Goal: Transaction & Acquisition: Purchase product/service

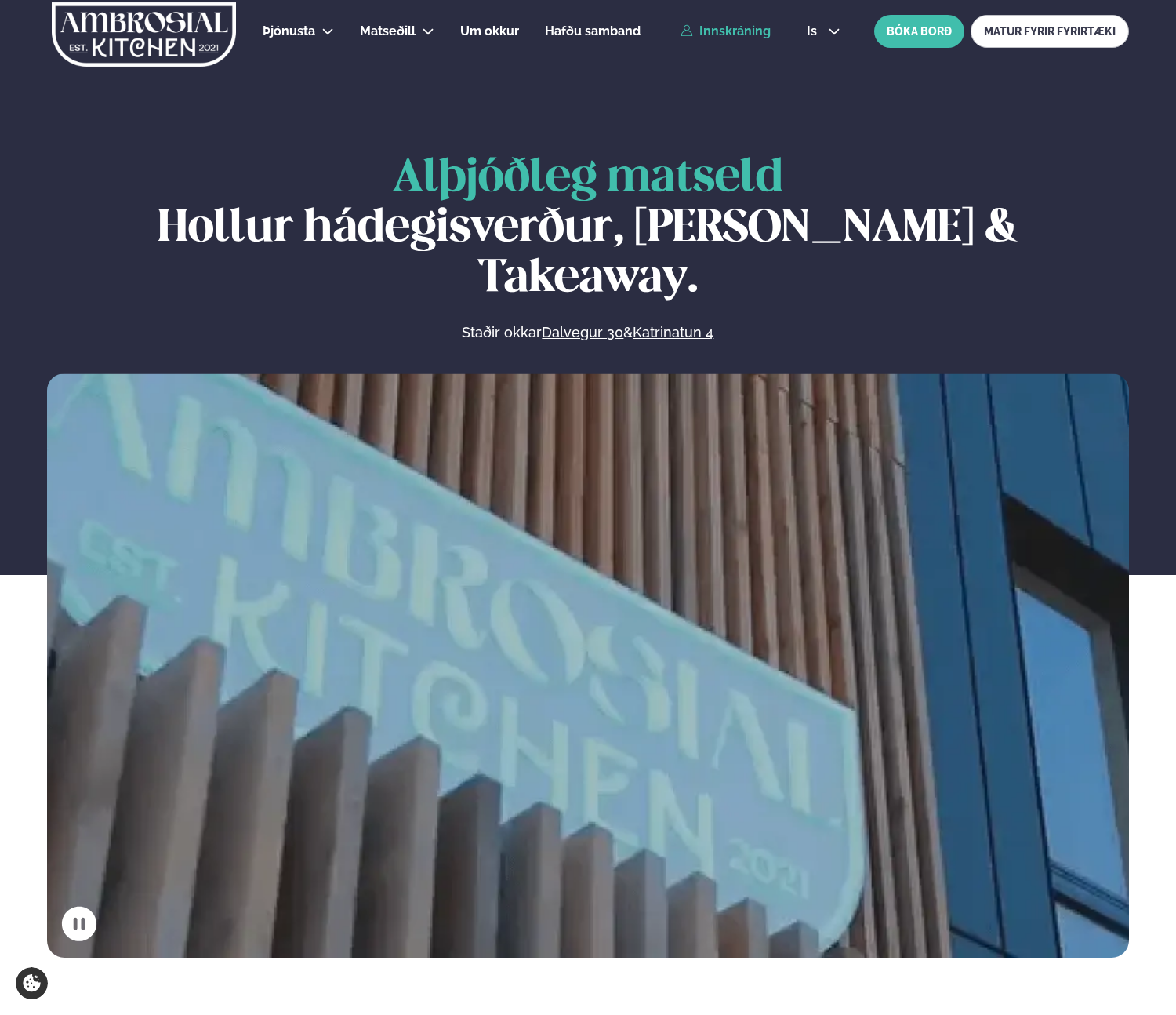
click at [759, 30] on link "Innskráning" at bounding box center [725, 32] width 90 height 15
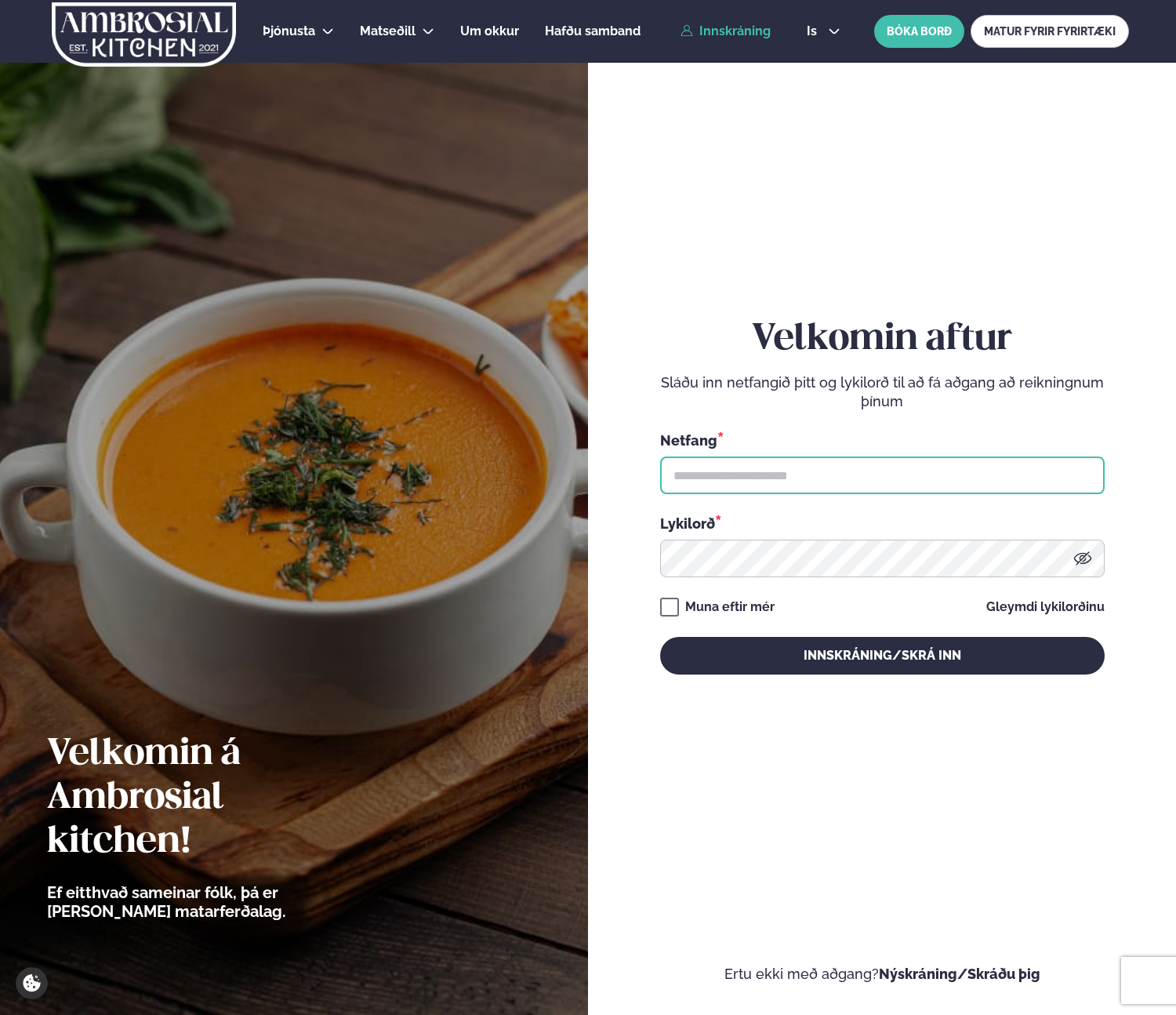
type input "**********"
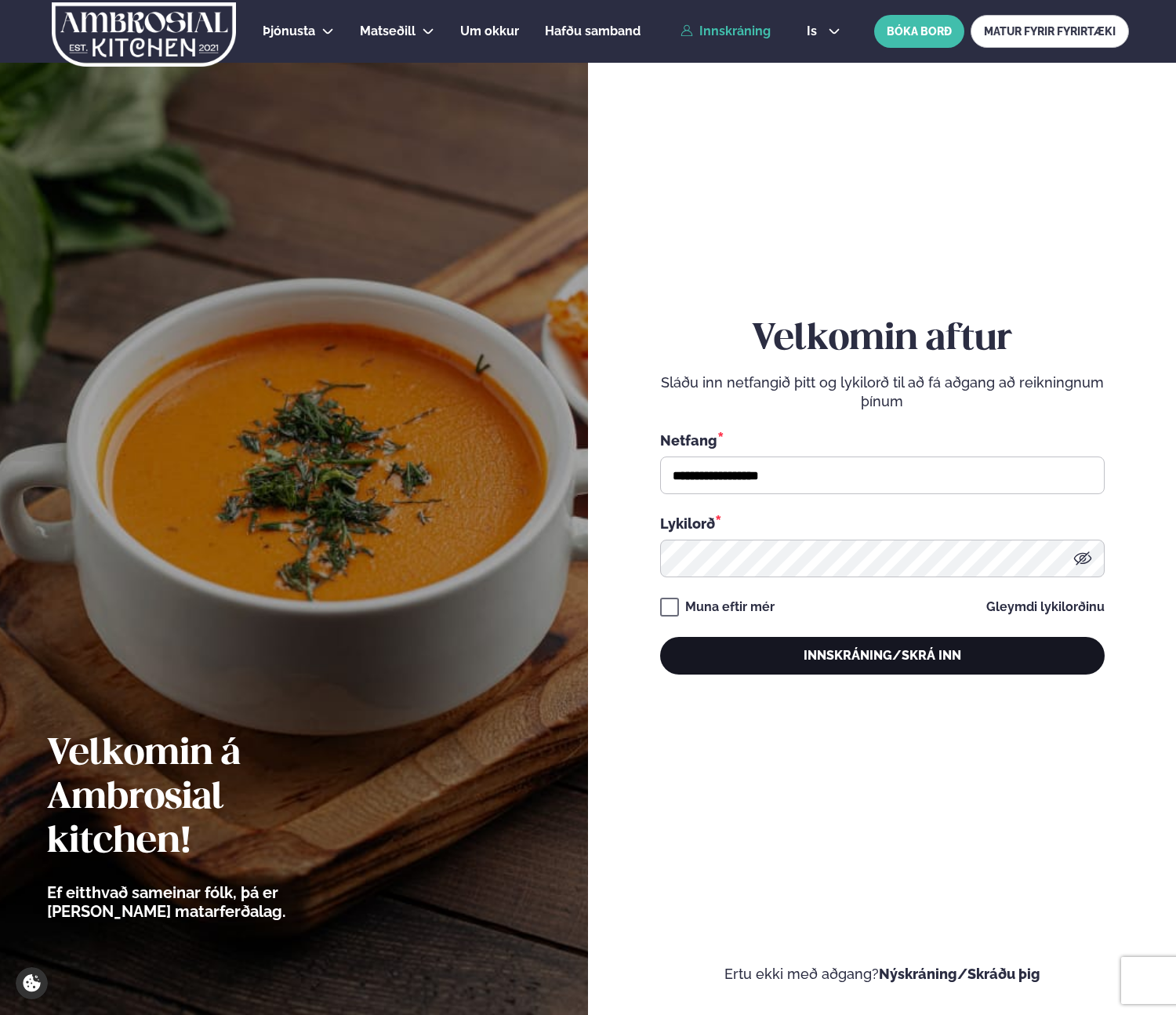
click at [948, 662] on button "Innskráning/Skrá inn" at bounding box center [882, 655] width 444 height 37
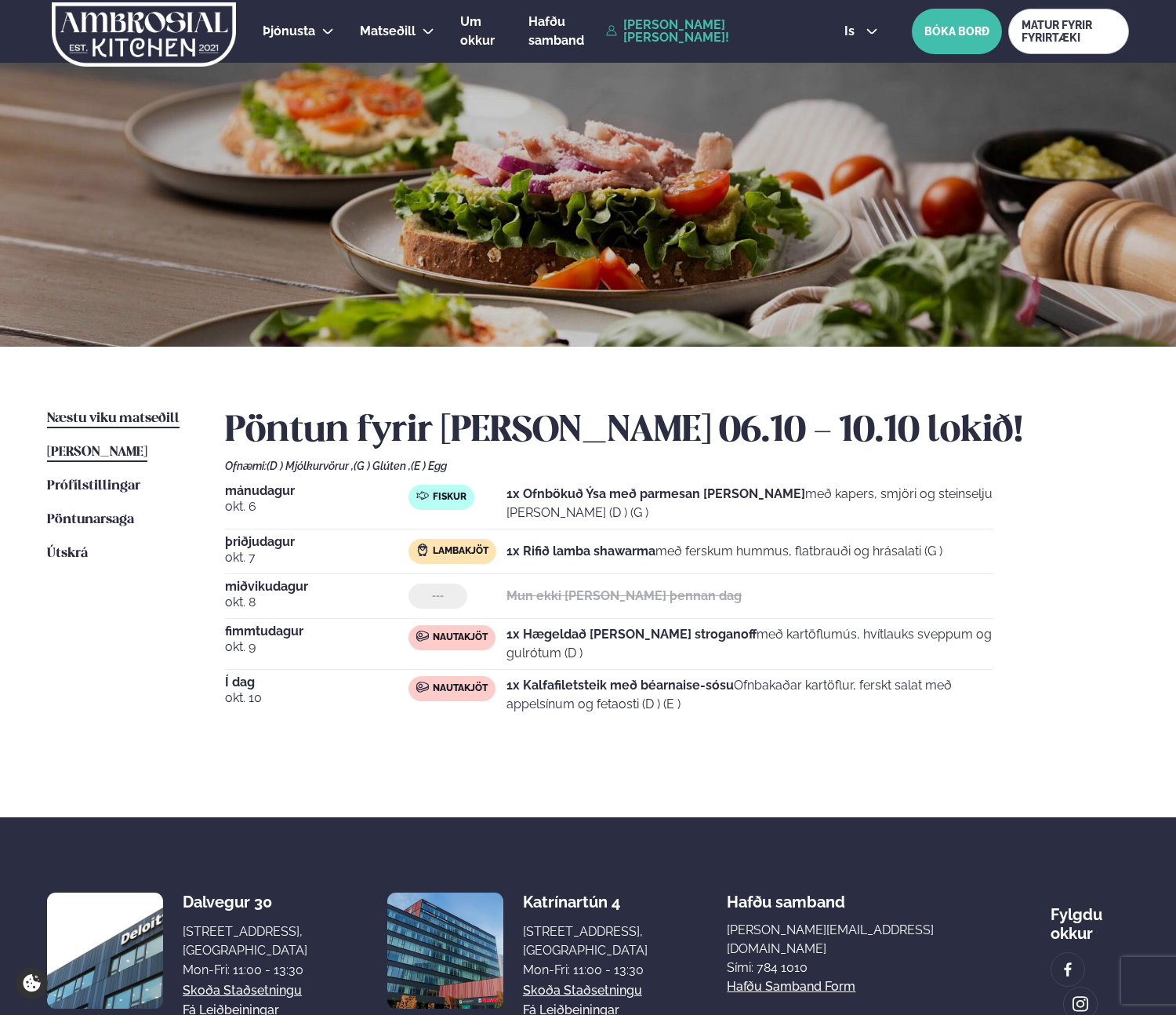
click at [150, 416] on span "Næstu viku matseðill" at bounding box center [114, 418] width 133 height 14
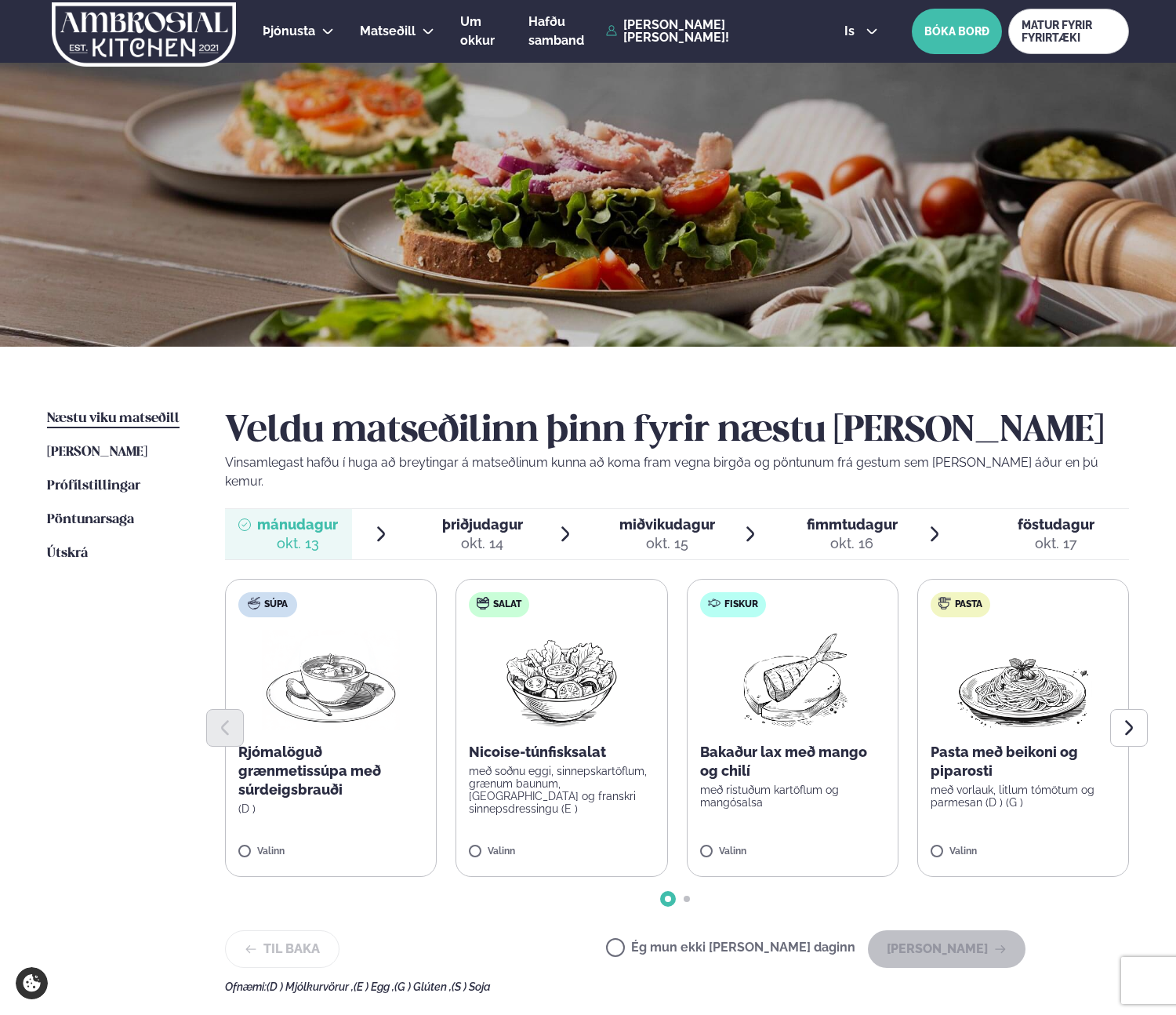
click at [1039, 516] on span "föstudagur" at bounding box center [1056, 524] width 76 height 16
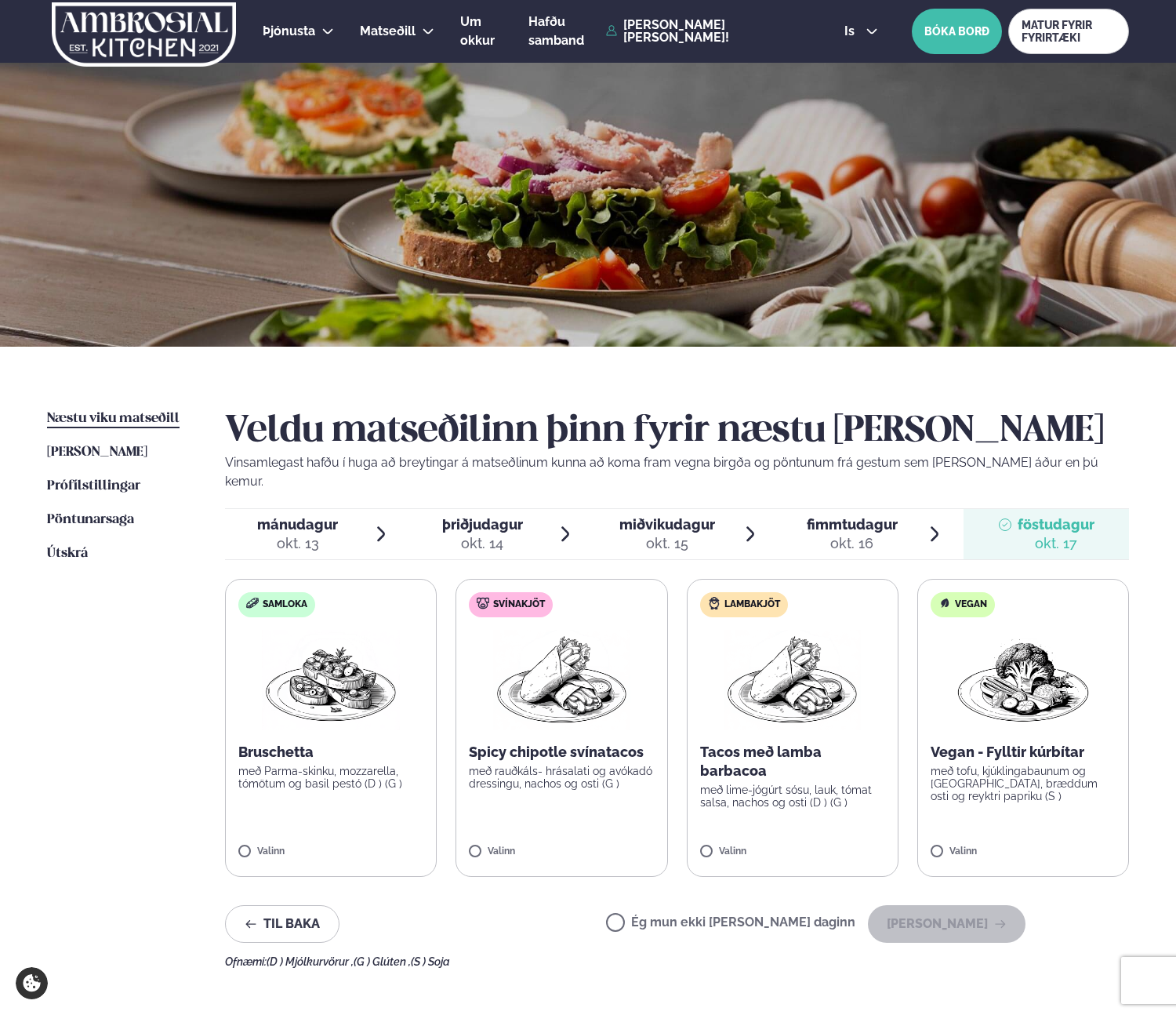
click at [534, 743] on p "Spicy chipotle svínatacos" at bounding box center [561, 752] width 185 height 19
click at [882, 516] on span "fimmtudagur" at bounding box center [852, 524] width 91 height 16
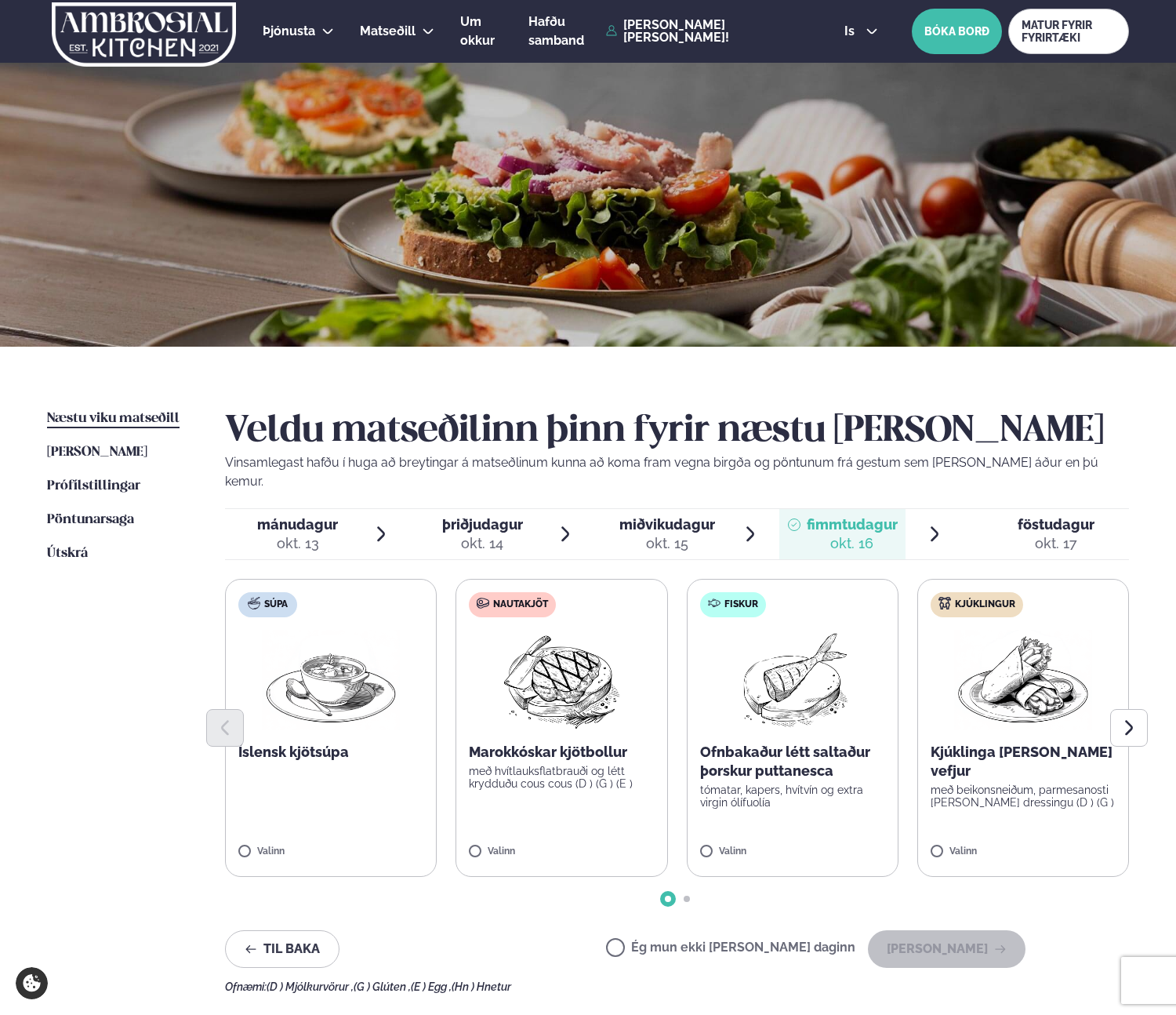
click at [552, 765] on p "með hvítlauksflatbrauði og létt krydduðu cous cous (D ) (G ) (E )" at bounding box center [561, 777] width 185 height 25
click at [958, 932] on button "[PERSON_NAME]" at bounding box center [947, 949] width 157 height 37
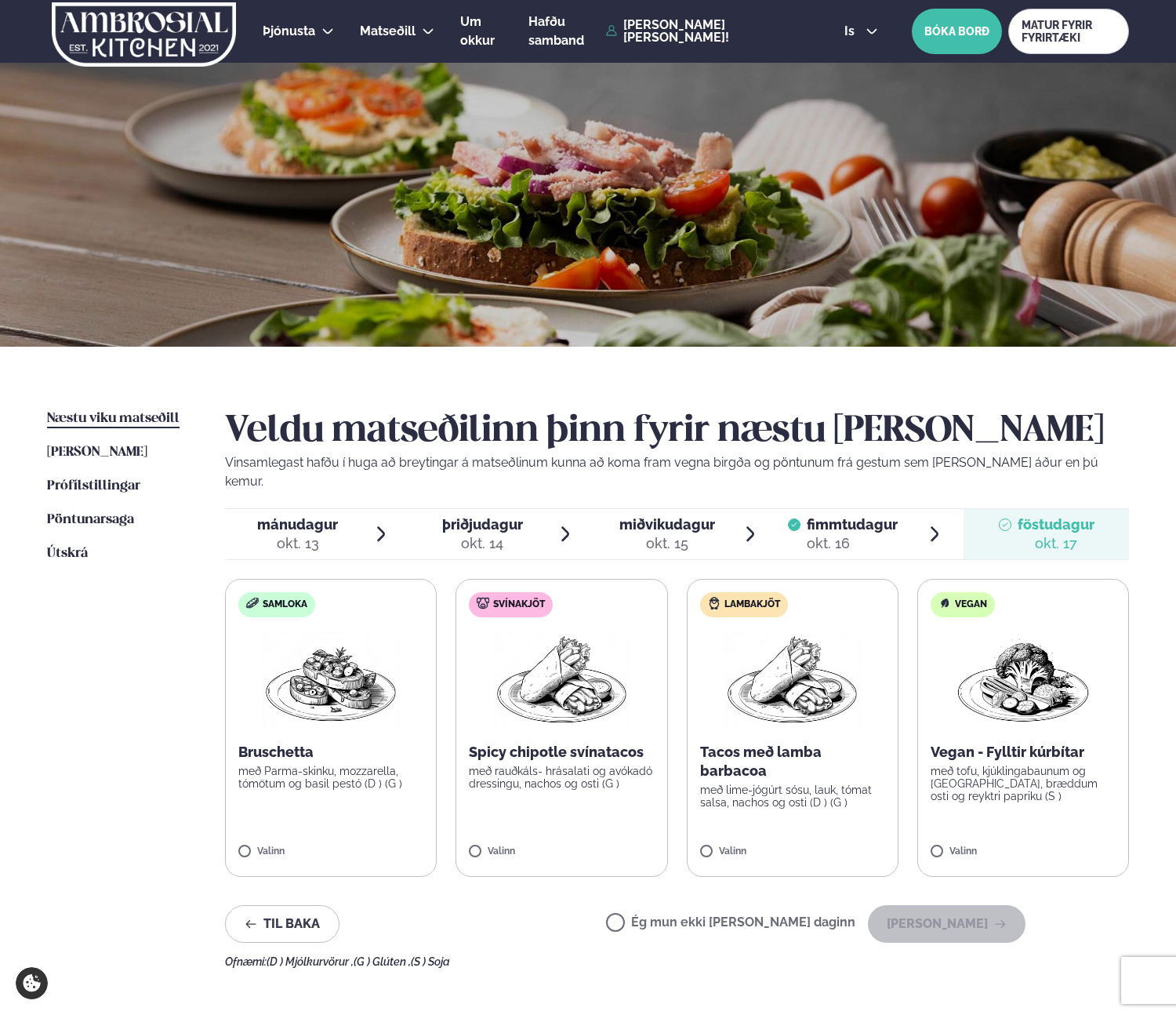
click at [618, 766] on p "með rauðkáls- hrásalati og avókadó dressingu, nachos og osti (G )" at bounding box center [561, 777] width 185 height 25
click at [945, 908] on button "[PERSON_NAME]" at bounding box center [947, 923] width 157 height 37
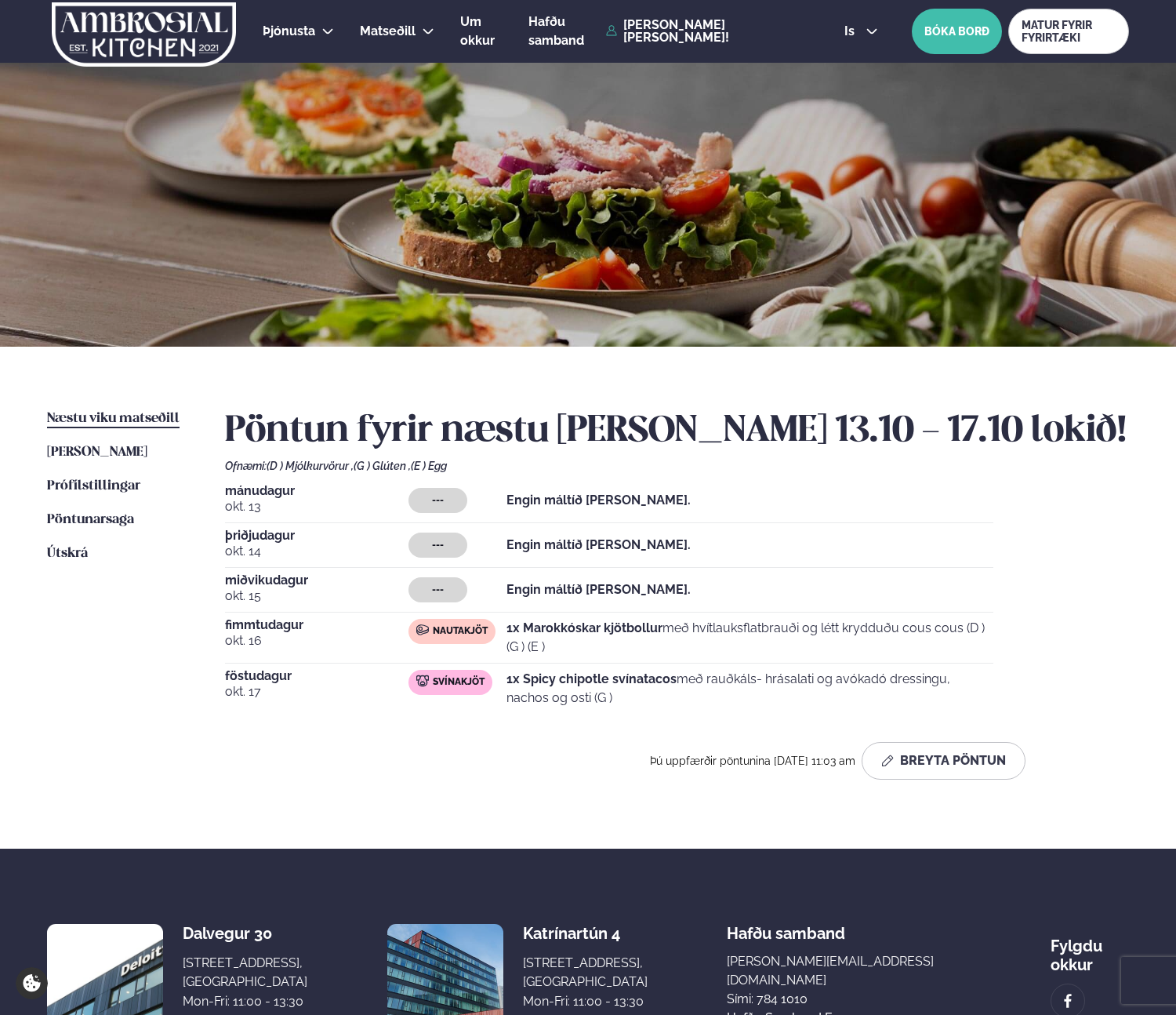
click at [149, 418] on span "Næstu viku matseðill" at bounding box center [114, 418] width 133 height 14
click at [942, 769] on button "Breyta Pöntun" at bounding box center [944, 760] width 164 height 37
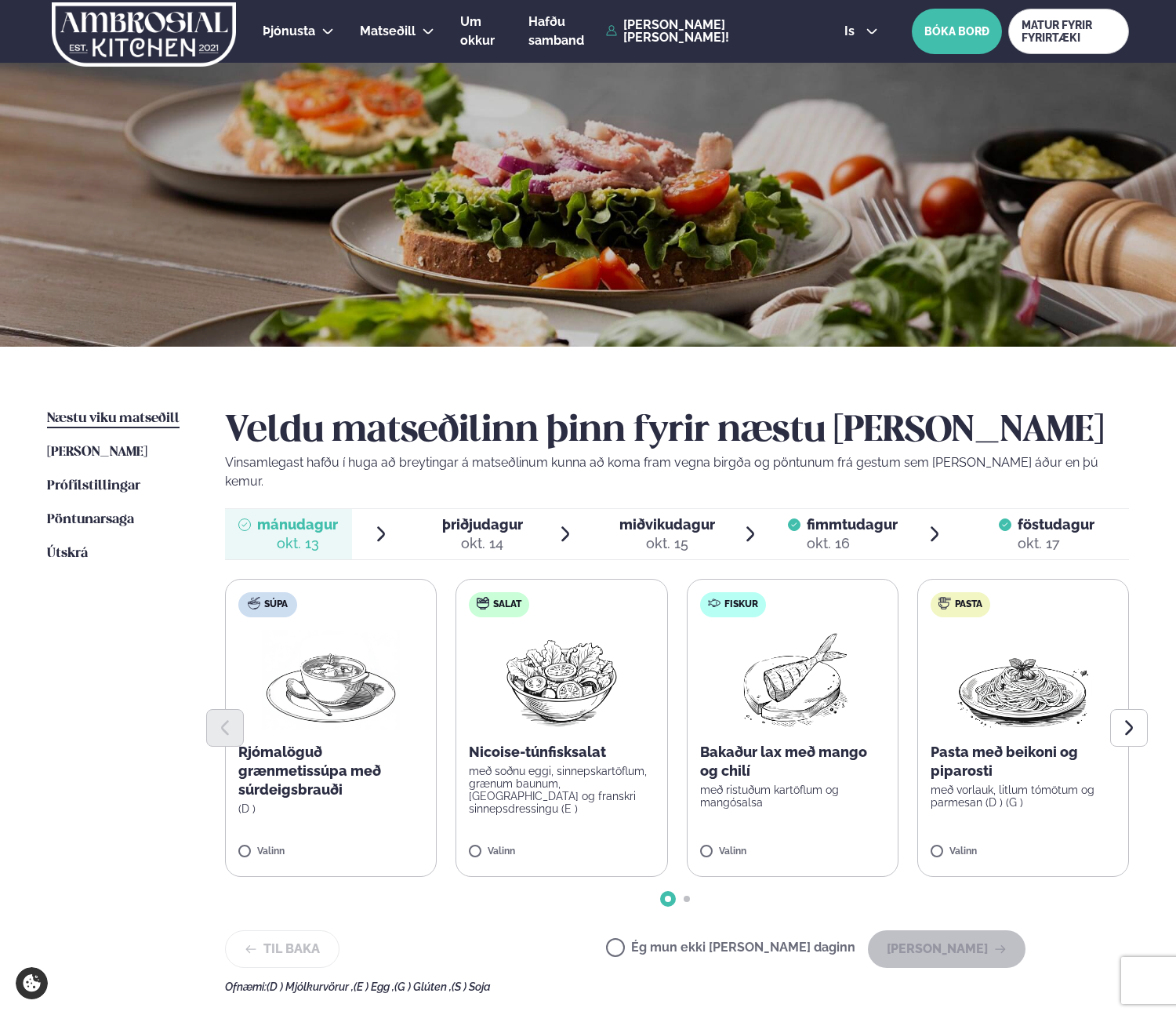
click at [654, 534] on div "okt. 15" at bounding box center [667, 543] width 96 height 19
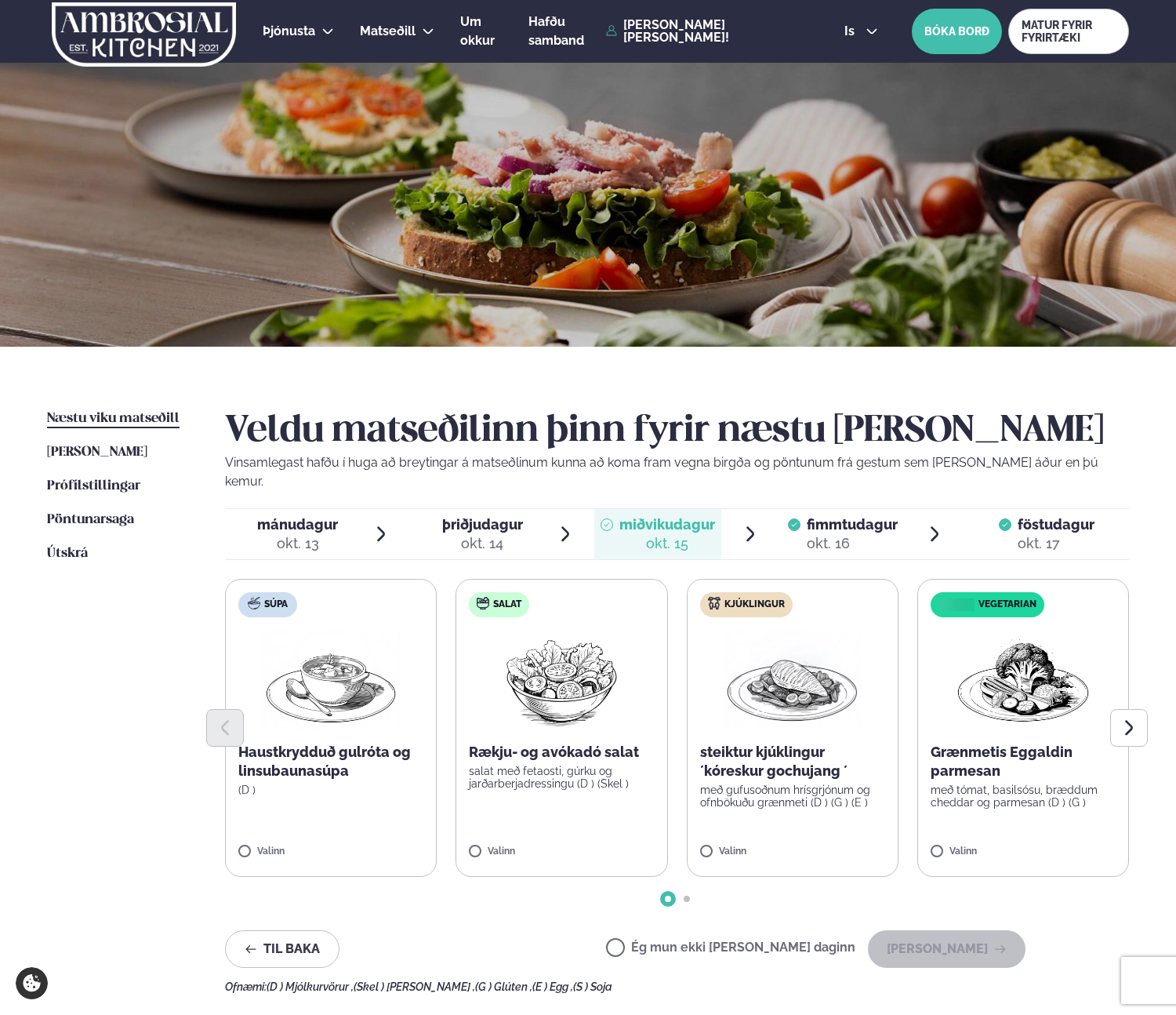
click at [806, 748] on p "steiktur kjúklingur ´kóreskur gochujang ´" at bounding box center [792, 761] width 185 height 37
click at [953, 930] on button "[PERSON_NAME]" at bounding box center [947, 949] width 157 height 37
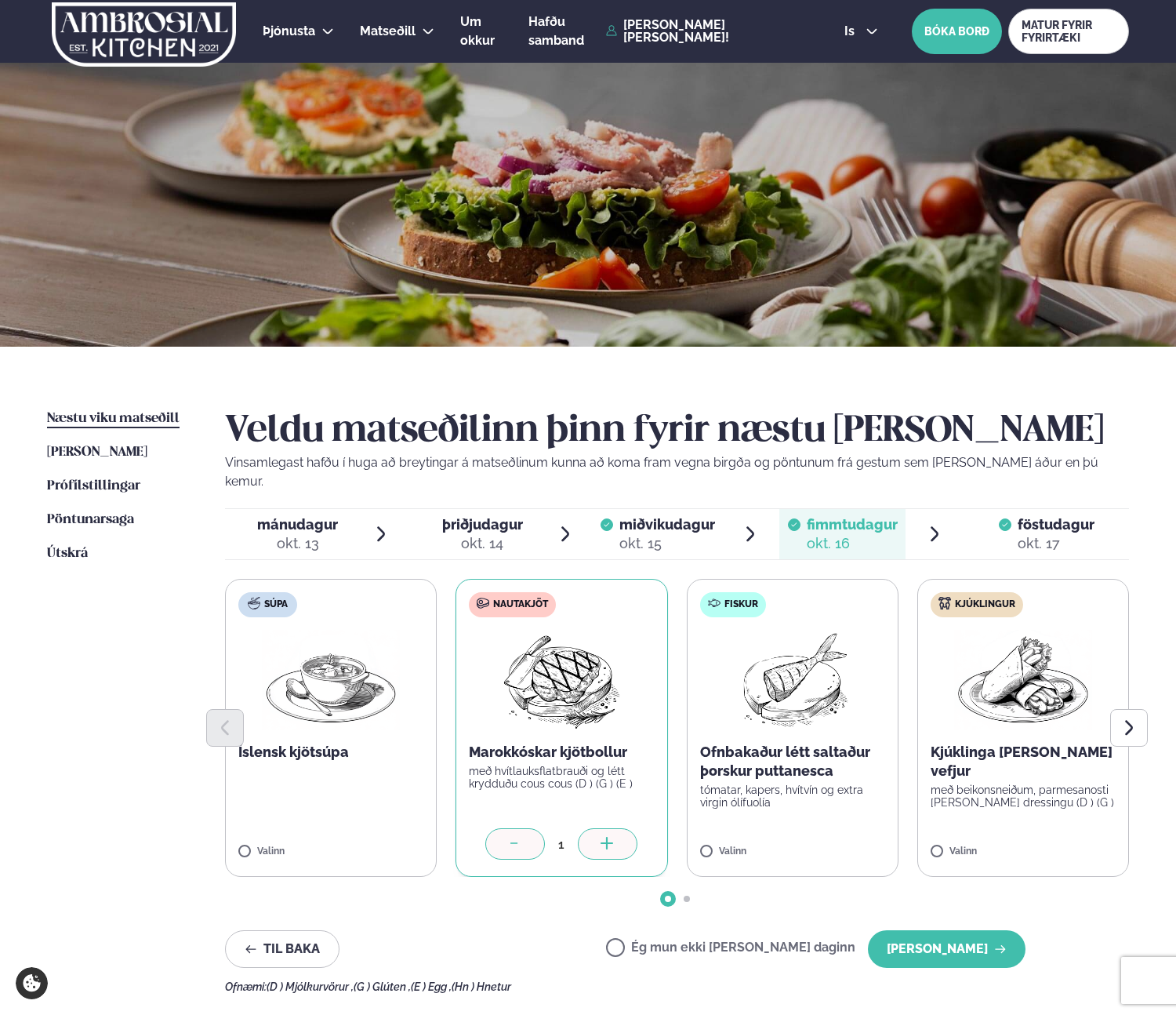
click at [498, 534] on div "okt. 14" at bounding box center [482, 543] width 81 height 19
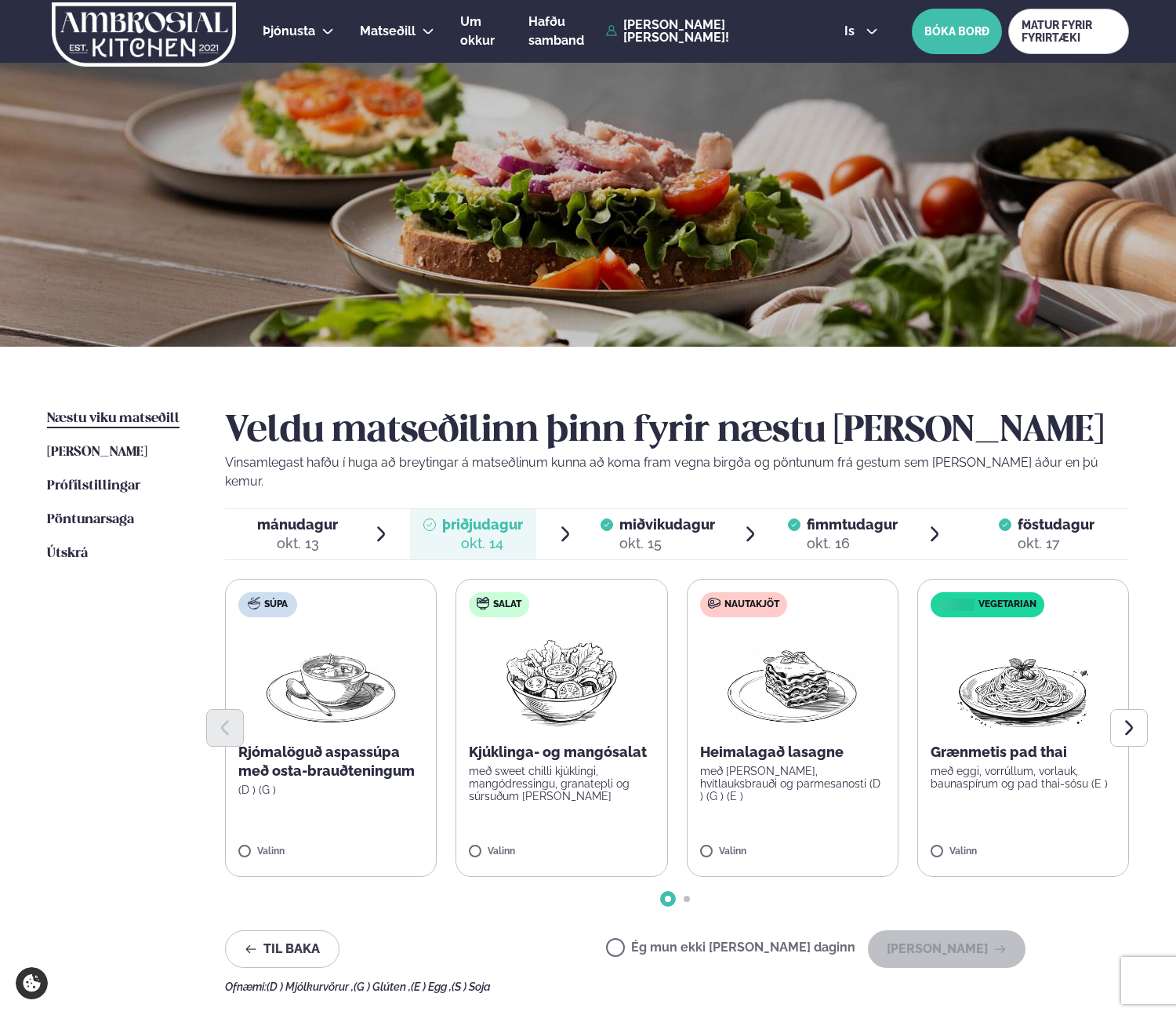
click at [814, 634] on img at bounding box center [793, 680] width 138 height 100
click at [938, 938] on button "[PERSON_NAME]" at bounding box center [947, 949] width 157 height 37
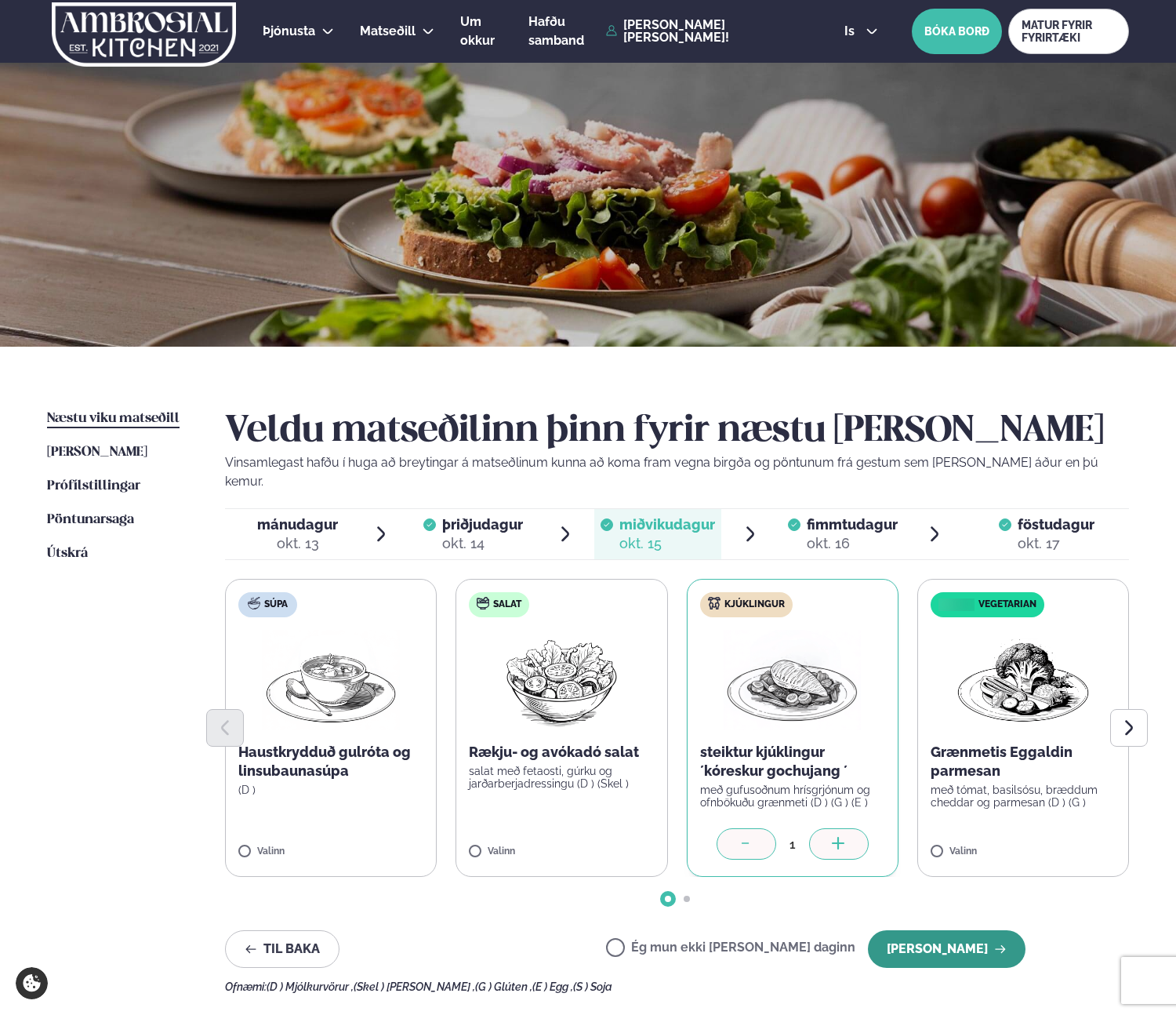
click at [935, 930] on button "[PERSON_NAME]" at bounding box center [947, 949] width 157 height 37
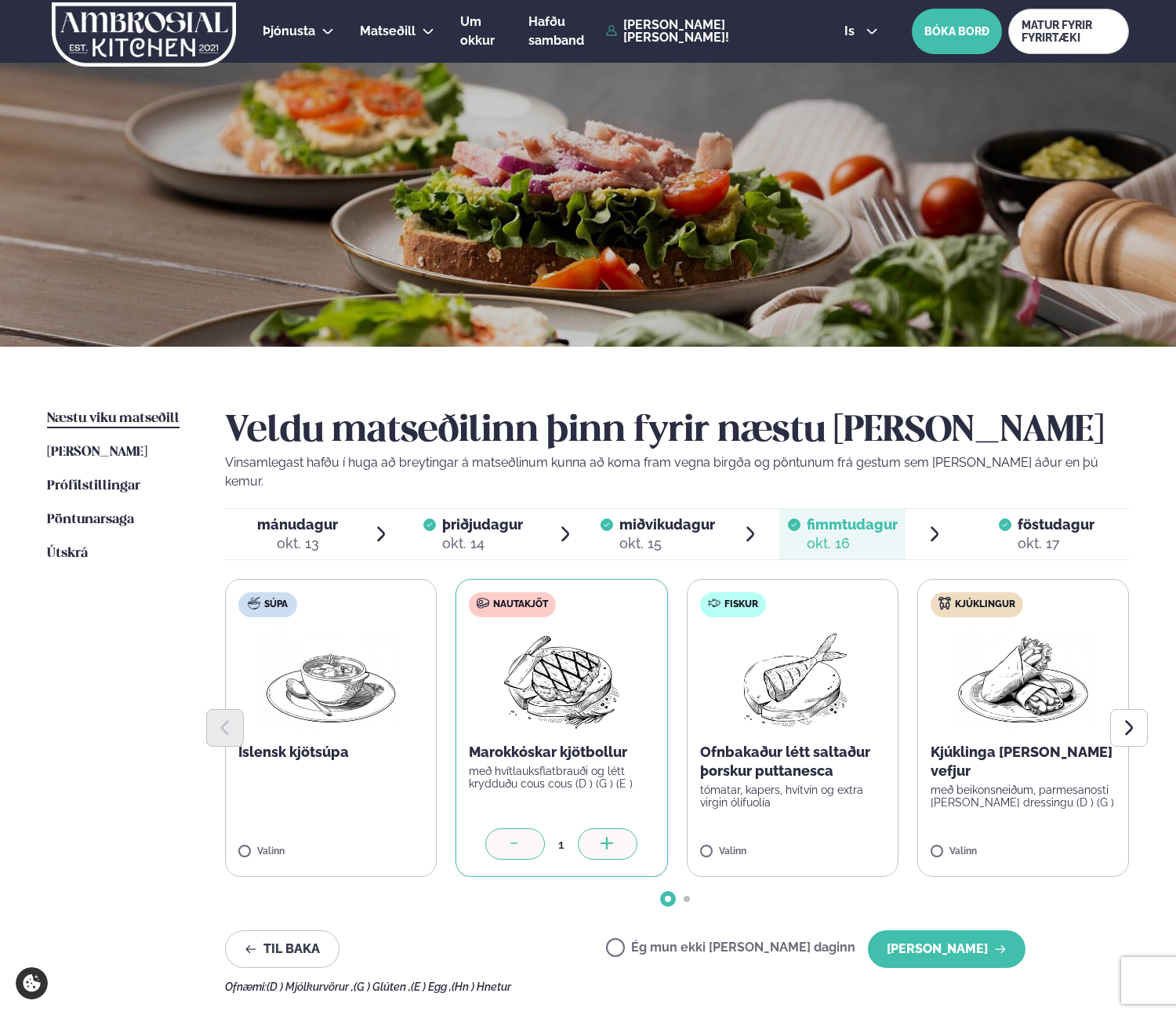
click at [935, 930] on button "[PERSON_NAME]" at bounding box center [947, 949] width 157 height 37
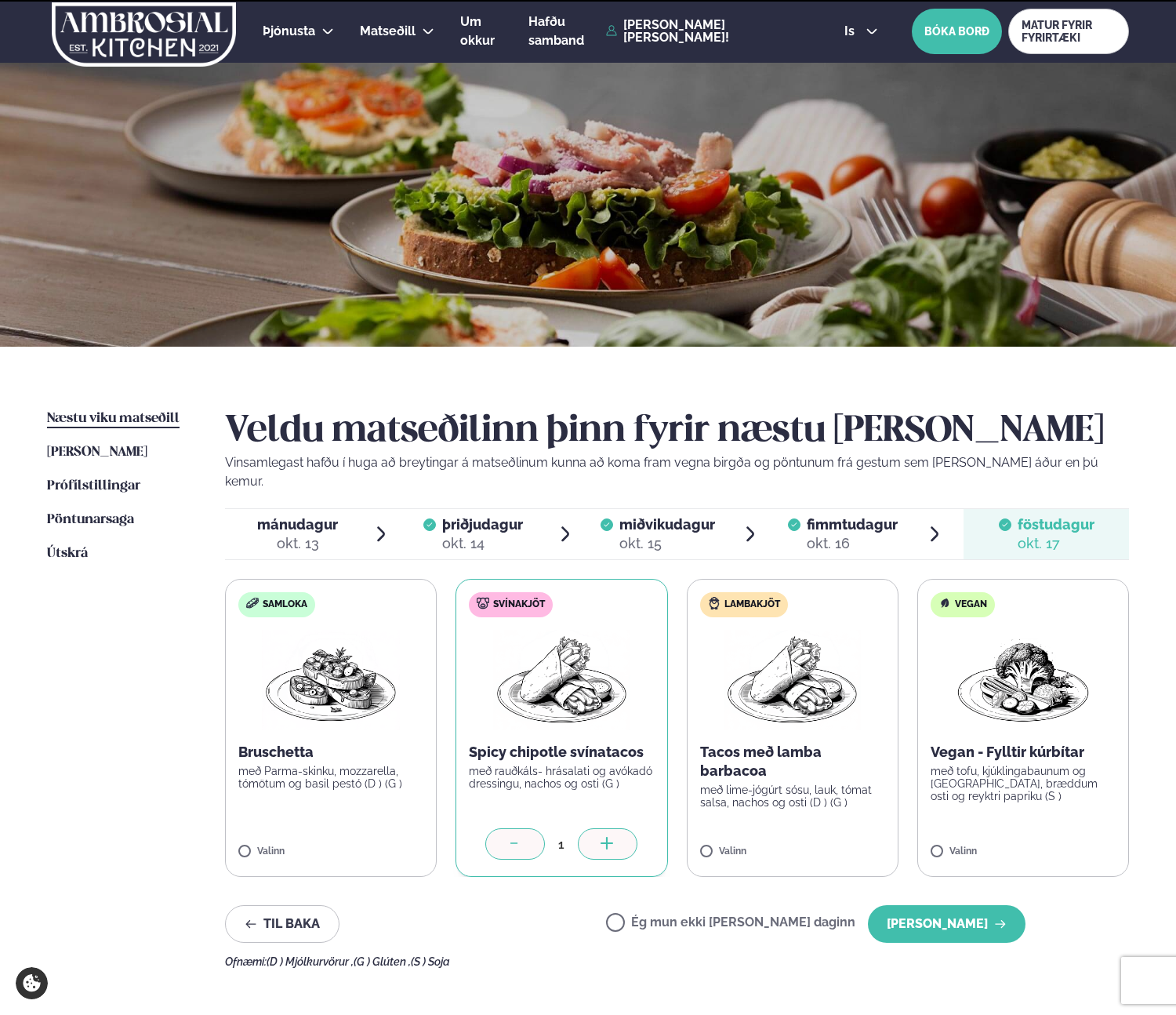
click at [935, 924] on div "Veldu matseðilinn þinn fyrir næstu [PERSON_NAME] Vinsamlegast hafðu í huga að b…" at bounding box center [676, 688] width 904 height 558
click at [950, 908] on button "[PERSON_NAME]" at bounding box center [947, 923] width 157 height 37
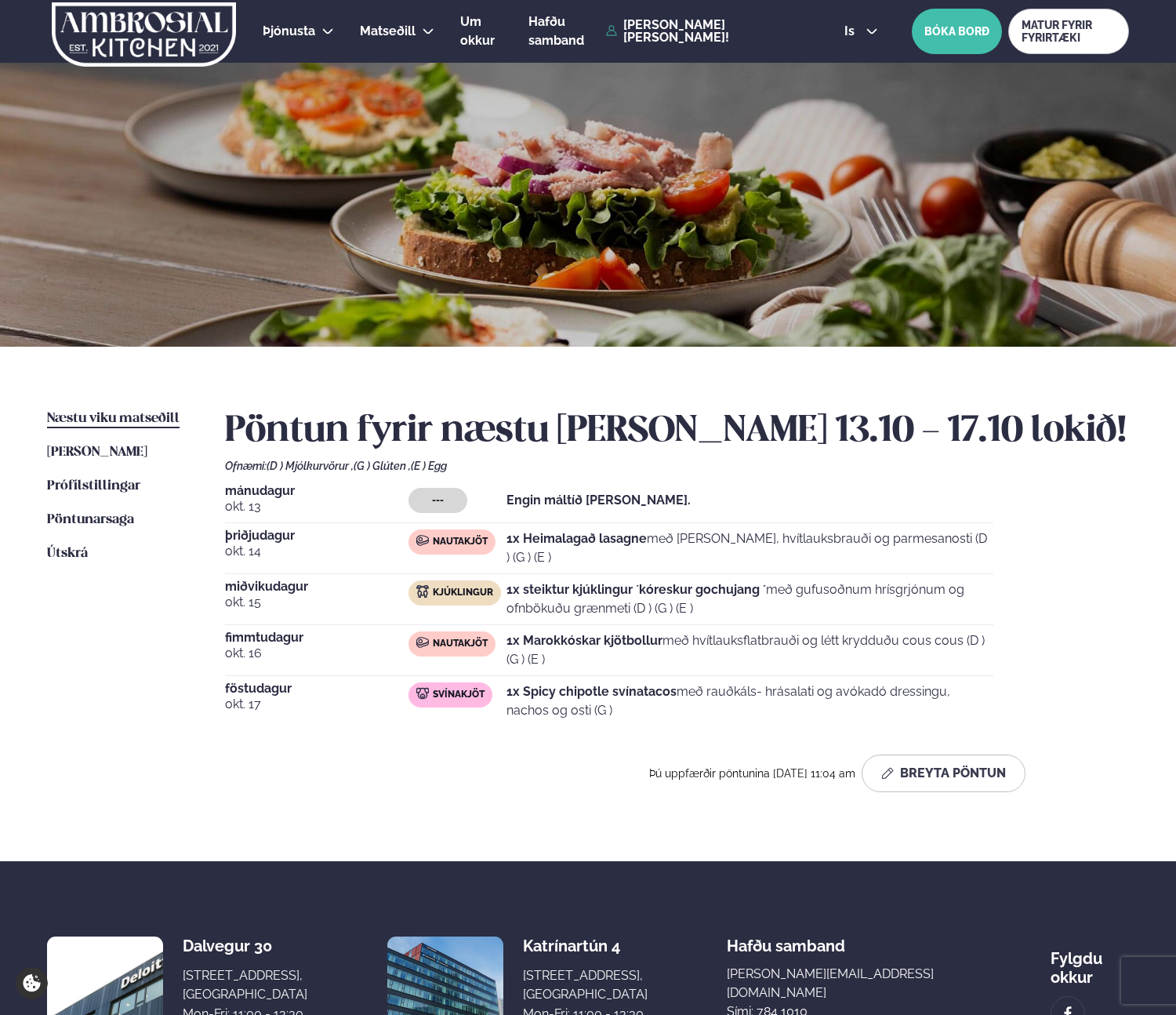
click at [486, 805] on div "Næstu [PERSON_NAME] matseðill Næsta vika [PERSON_NAME] matseðill [PERSON_NAME] …" at bounding box center [588, 604] width 1176 height 514
drag, startPoint x: 693, startPoint y: 730, endPoint x: 679, endPoint y: 703, distance: 30.4
click at [693, 729] on div "Pöntun fyrir næstu [PERSON_NAME] 13.10 - 17.10 lokið! Ofnæmi: (D ) Mjólkurvörur…" at bounding box center [676, 601] width 904 height 382
drag, startPoint x: 674, startPoint y: 691, endPoint x: 525, endPoint y: 693, distance: 149.0
click at [525, 693] on strong "1x Spicy chipotle svínatacos" at bounding box center [591, 691] width 170 height 15
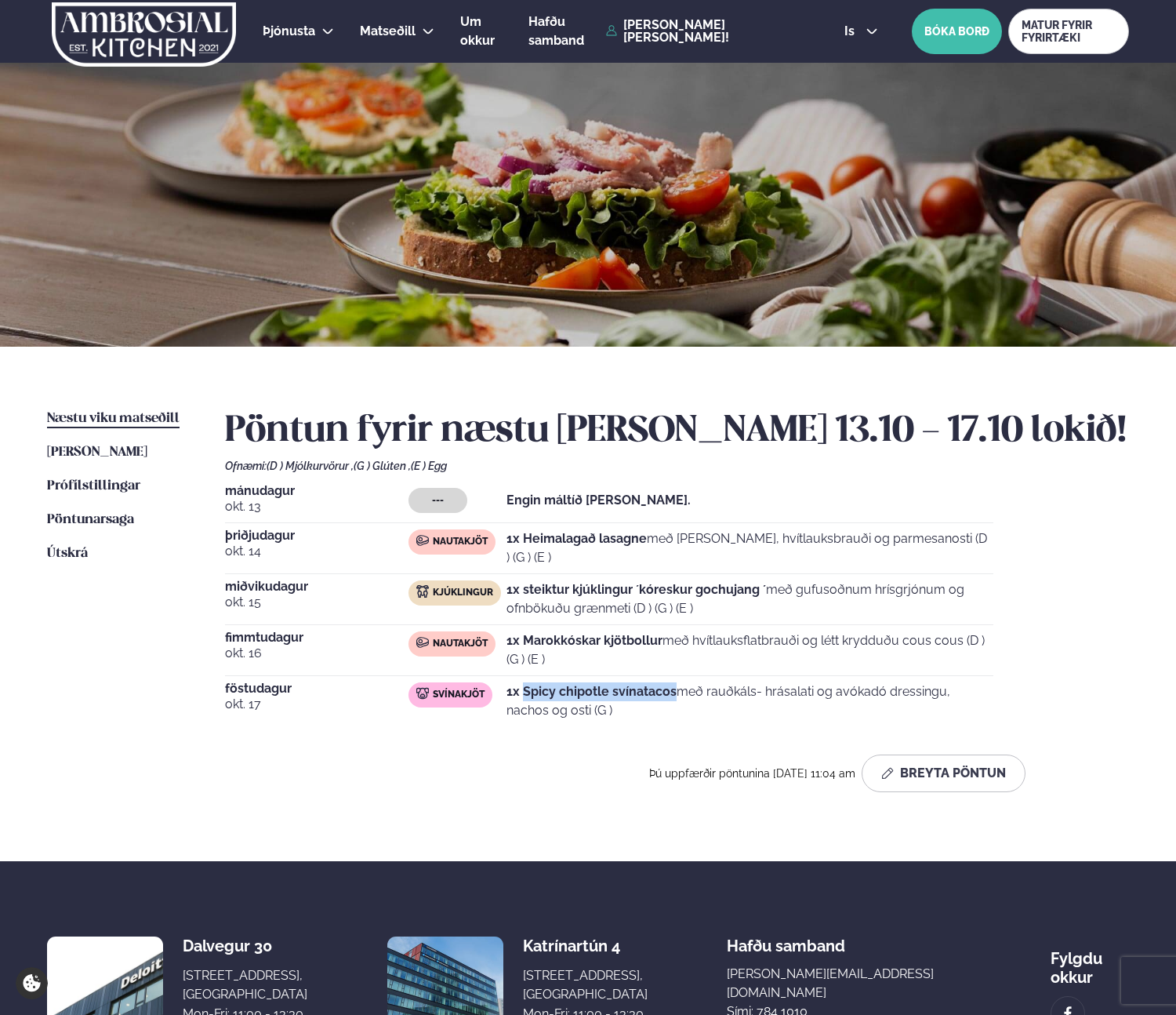
copy strong "Spicy chipotle svínatacos"
click at [637, 561] on p "1x Heimalagað lasagne með basil pesto, hvítlauksbrauði og parmesanosti (D ) (G …" at bounding box center [749, 547] width 487 height 37
click at [659, 517] on div "[DATE] --- Engin máltíð [PERSON_NAME]." at bounding box center [609, 503] width 768 height 38
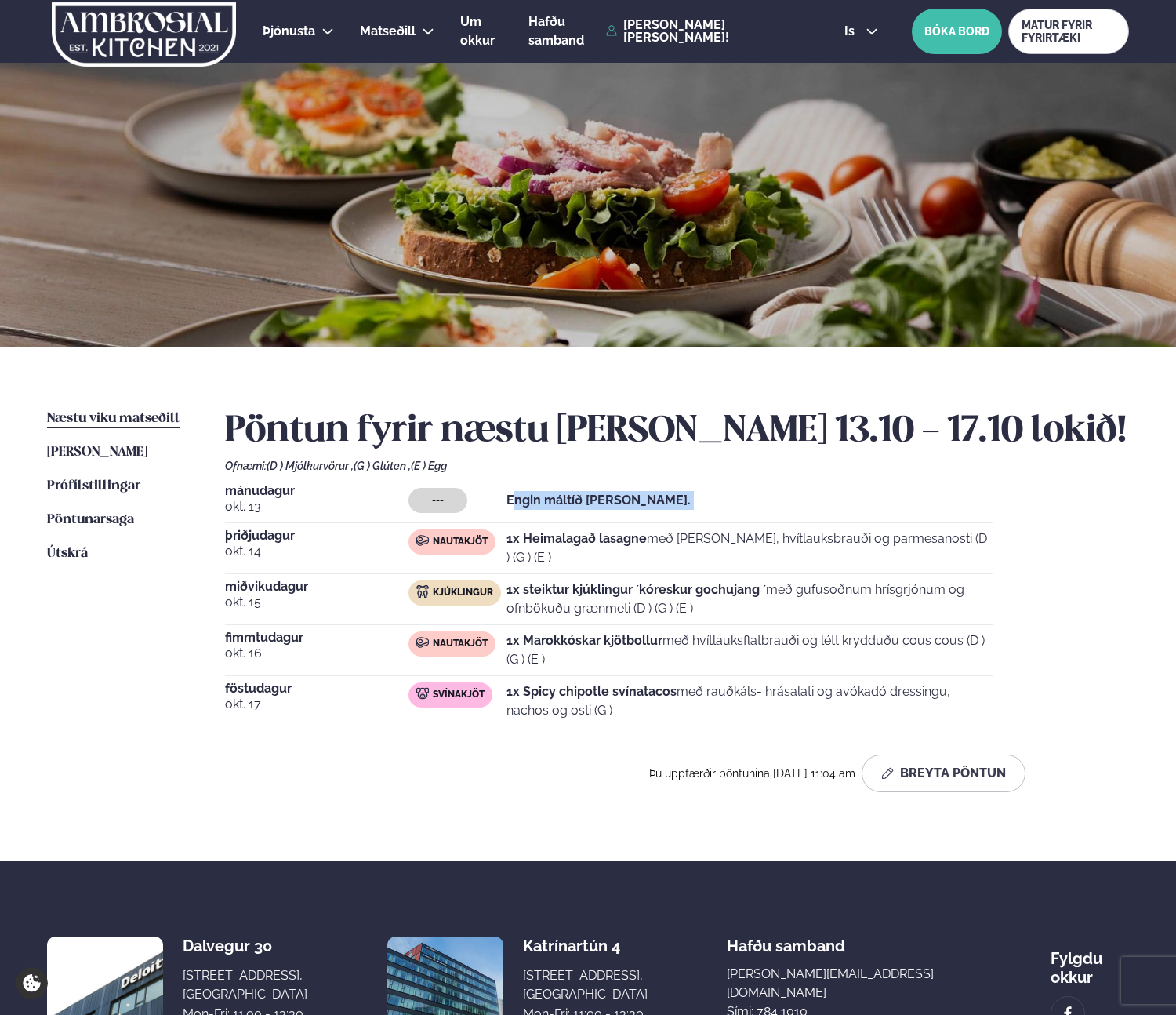
click at [812, 501] on div "--- Engin máltíð [PERSON_NAME]." at bounding box center [701, 501] width 585 height 25
click at [824, 507] on div "--- Engin máltíð [PERSON_NAME]." at bounding box center [701, 501] width 585 height 25
click at [1032, 501] on div "[DATE] --- Engin máltíð [PERSON_NAME]. [DATE] Nautakjöt 1x Heimalagað lasagne m…" at bounding box center [676, 604] width 904 height 241
